Goal: Task Accomplishment & Management: Use online tool/utility

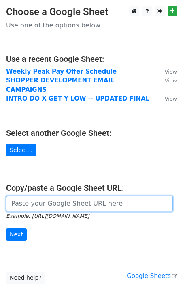
click at [41, 196] on input "url" at bounding box center [89, 203] width 167 height 15
paste input "https://docs.google.com/spreadsheets/d/1zAhzHsM47XH7rEMpX1KN0JdEjOifuNgJT0iRptO…"
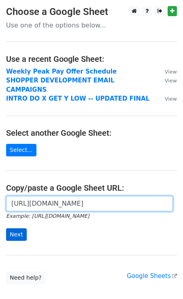
type input "https://docs.google.com/spreadsheets/d/1zAhzHsM47XH7rEMpX1KN0JdEjOifuNgJT0iRptO…"
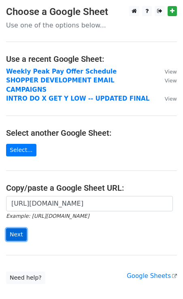
click at [13, 228] on input "Next" at bounding box center [16, 234] width 21 height 13
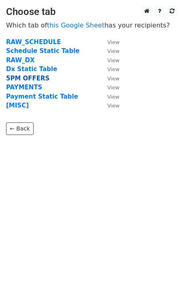
click at [29, 78] on strong "5PM OFFERS" at bounding box center [27, 78] width 43 height 7
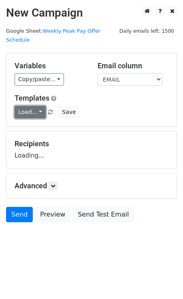
click at [37, 106] on link "Load..." at bounding box center [30, 112] width 31 height 13
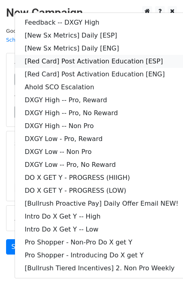
scroll to position [15, 0]
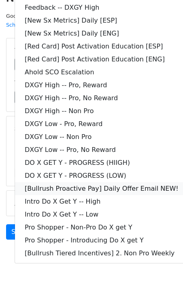
click at [96, 182] on link "[Bullrush Proactive Pay] Daily Offer Email NEW!" at bounding box center [101, 188] width 173 height 13
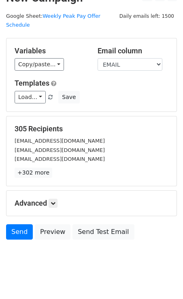
click at [116, 125] on h5 "305 Recipients" at bounding box center [92, 129] width 154 height 9
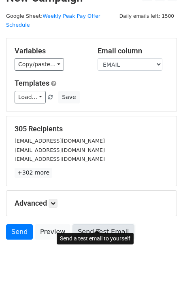
click at [95, 224] on link "Send Test Email" at bounding box center [102, 231] width 61 height 15
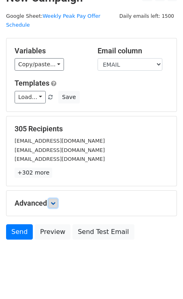
click at [55, 199] on link at bounding box center [53, 203] width 9 height 9
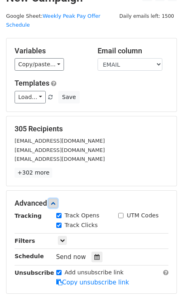
scroll to position [94, 0]
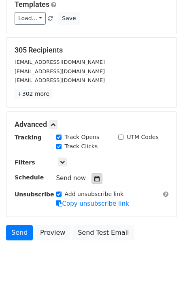
click at [91, 173] on div at bounding box center [96, 178] width 11 height 11
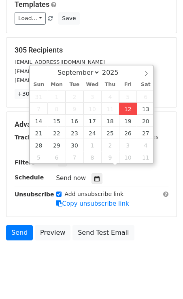
type input "2025-09-12 13:53"
type input "01"
type input "53"
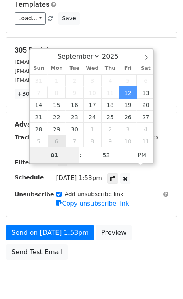
scroll to position [81, 0]
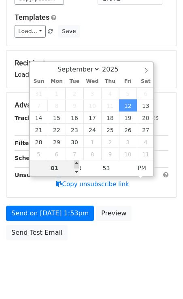
type input "2025-09-12 14:53"
type input "02"
click at [78, 164] on span at bounding box center [77, 164] width 6 height 8
type input "2025-09-12 15:53"
type input "03"
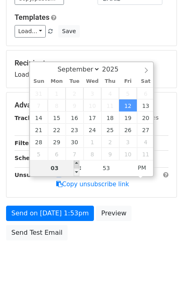
click at [78, 164] on span at bounding box center [77, 164] width 6 height 8
type input "2025-09-12 16:53"
type input "04"
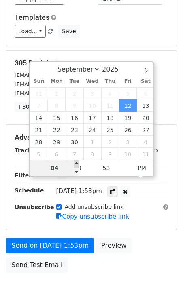
click at [78, 164] on span at bounding box center [77, 164] width 6 height 8
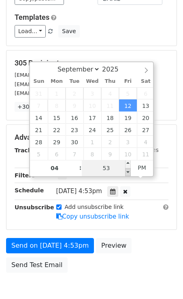
type input "2025-09-12 16:48"
type input "48"
click at [129, 172] on span at bounding box center [128, 172] width 6 height 8
type input "2025-09-12 16:43"
type input "43"
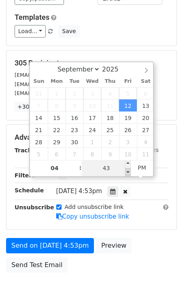
click at [129, 172] on span at bounding box center [128, 172] width 6 height 8
type input "2025-09-12 16:38"
type input "38"
click at [129, 172] on span at bounding box center [128, 172] width 6 height 8
type input "2025-09-12 16:33"
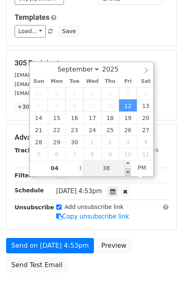
type input "33"
click at [129, 172] on span at bounding box center [128, 172] width 6 height 8
type input "2025-09-12 16:28"
type input "28"
click at [129, 172] on span at bounding box center [128, 172] width 6 height 8
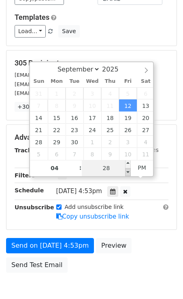
type input "2025-09-12 16:23"
type input "23"
click at [129, 172] on span at bounding box center [128, 172] width 6 height 8
type input "2025-09-12 16:18"
type input "18"
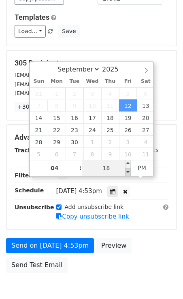
click at [129, 172] on span at bounding box center [128, 172] width 6 height 8
type input "2025-09-12 16:13"
type input "13"
click at [129, 172] on span at bounding box center [128, 172] width 6 height 8
type input "2025-09-12 16:08"
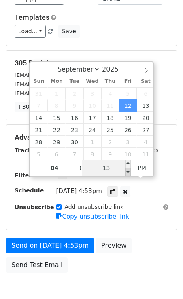
type input "08"
click at [129, 172] on span at bounding box center [128, 172] width 6 height 8
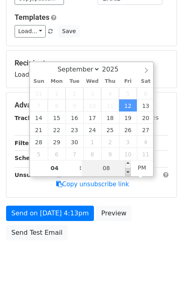
type input "2025-09-12 16:03"
type input "03"
click at [129, 172] on span at bounding box center [128, 172] width 6 height 8
type input "2025-09-12 15:58"
type input "03"
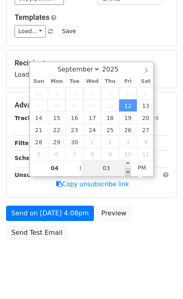
type input "58"
click at [129, 172] on span at bounding box center [128, 172] width 6 height 8
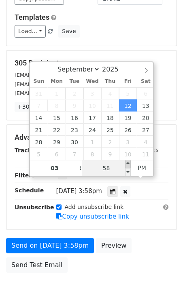
type input "2025-09-12 16:00"
type input "04"
type input "00"
click at [128, 163] on span at bounding box center [128, 164] width 6 height 8
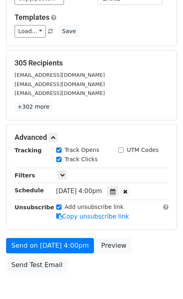
click at [113, 38] on form "Variables Copy/paste... {{STARTING_POINT_NAME}} {{STARTING_POINT_ID}} {{DAY_OF_…" at bounding box center [91, 124] width 171 height 305
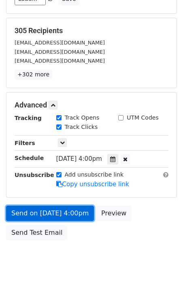
click at [55, 206] on link "Send on Sep 12 at 4:00pm" at bounding box center [50, 213] width 88 height 15
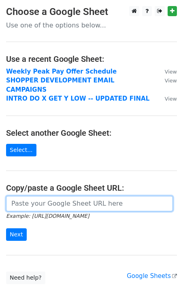
click at [39, 196] on input "url" at bounding box center [89, 203] width 167 height 15
paste input "[URL][DOMAIN_NAME]"
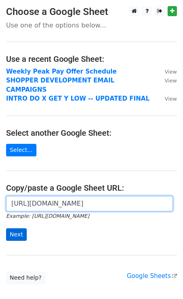
type input "[URL][DOMAIN_NAME]"
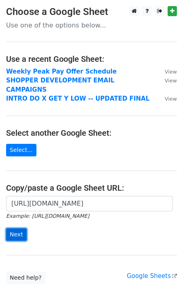
scroll to position [0, 0]
click at [17, 228] on input "Next" at bounding box center [16, 234] width 21 height 13
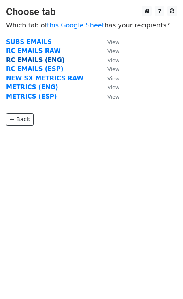
click at [49, 59] on strong "RC EMAILS (ENG)" at bounding box center [35, 60] width 59 height 7
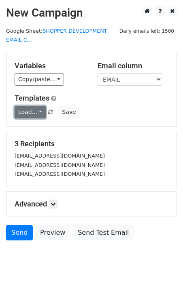
click at [41, 112] on link "Load..." at bounding box center [30, 112] width 31 height 13
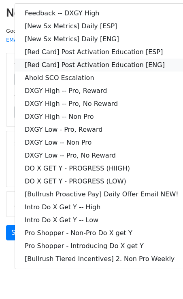
click at [118, 63] on link "[Red Card] Post Activation Education [ENG]" at bounding box center [101, 65] width 173 height 13
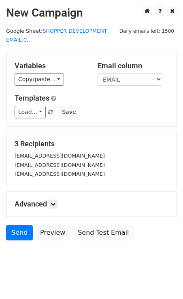
click at [110, 141] on h5 "3 Recipients" at bounding box center [92, 144] width 154 height 9
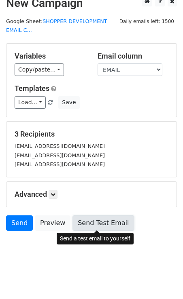
click at [99, 222] on link "Send Test Email" at bounding box center [102, 223] width 61 height 15
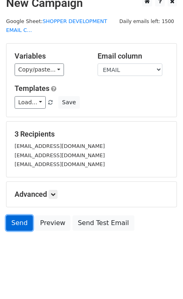
click at [24, 220] on link "Send" at bounding box center [19, 223] width 27 height 15
